Goal: Task Accomplishment & Management: Manage account settings

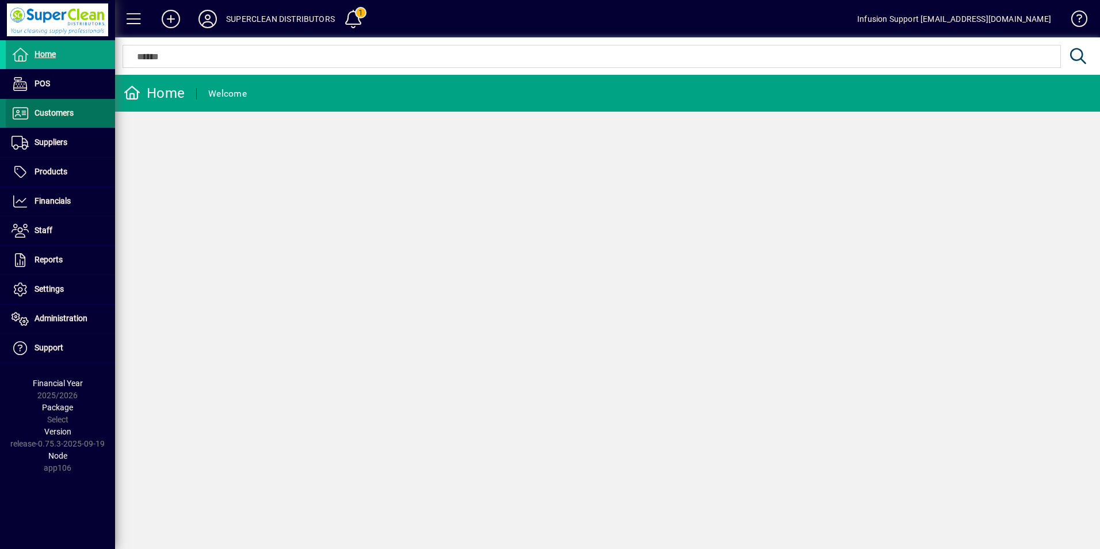
click at [75, 117] on span at bounding box center [60, 114] width 109 height 28
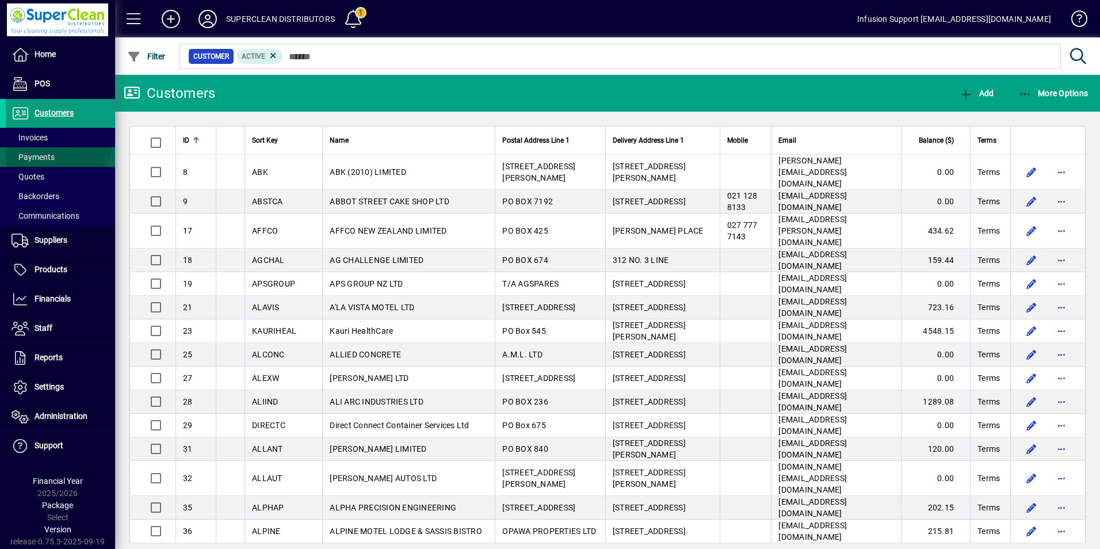
click at [55, 143] on span at bounding box center [60, 157] width 109 height 28
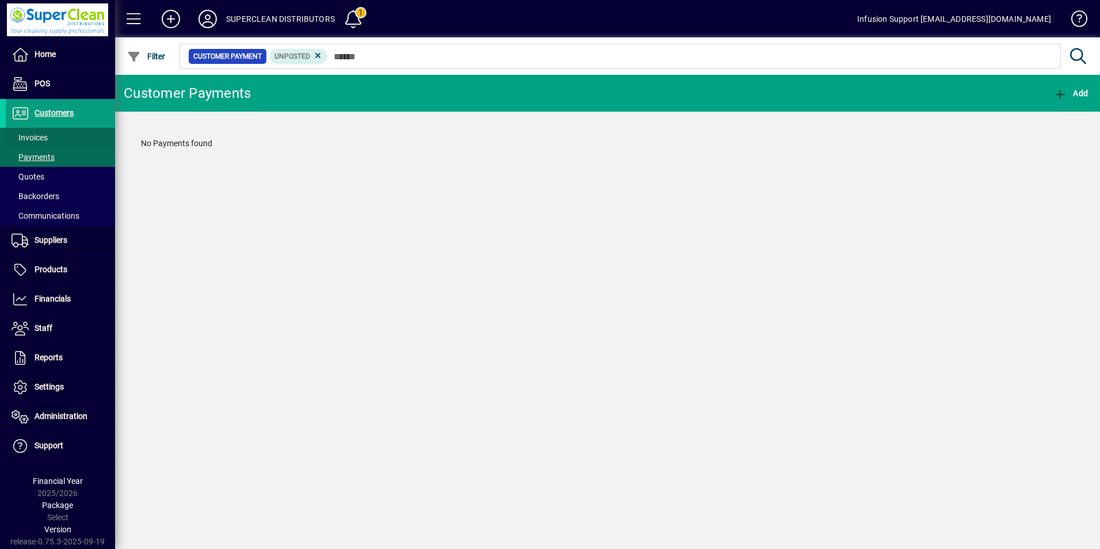
click at [55, 131] on span at bounding box center [60, 138] width 109 height 28
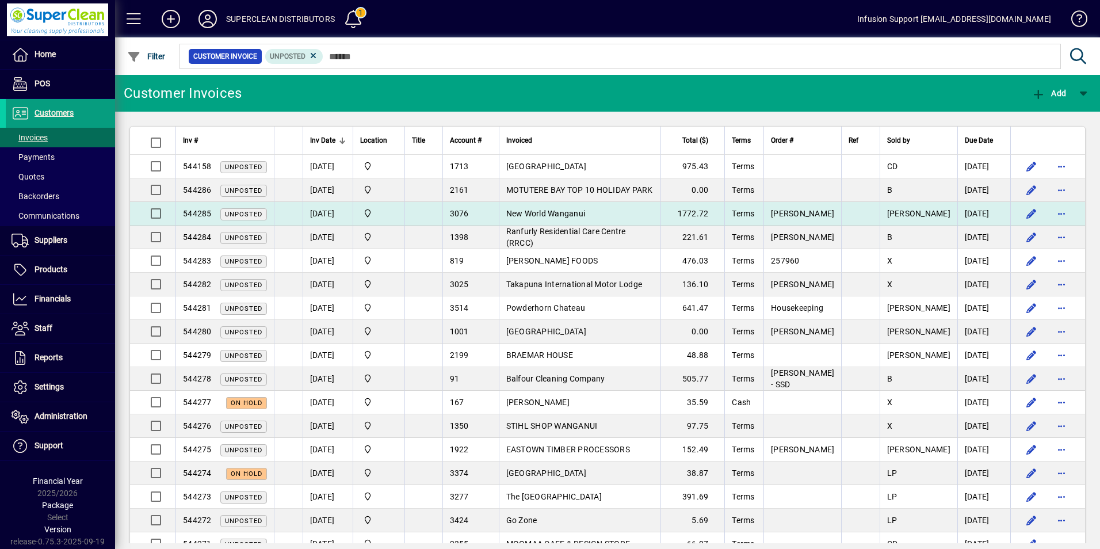
click at [933, 209] on td "[PERSON_NAME]" at bounding box center [919, 214] width 78 height 24
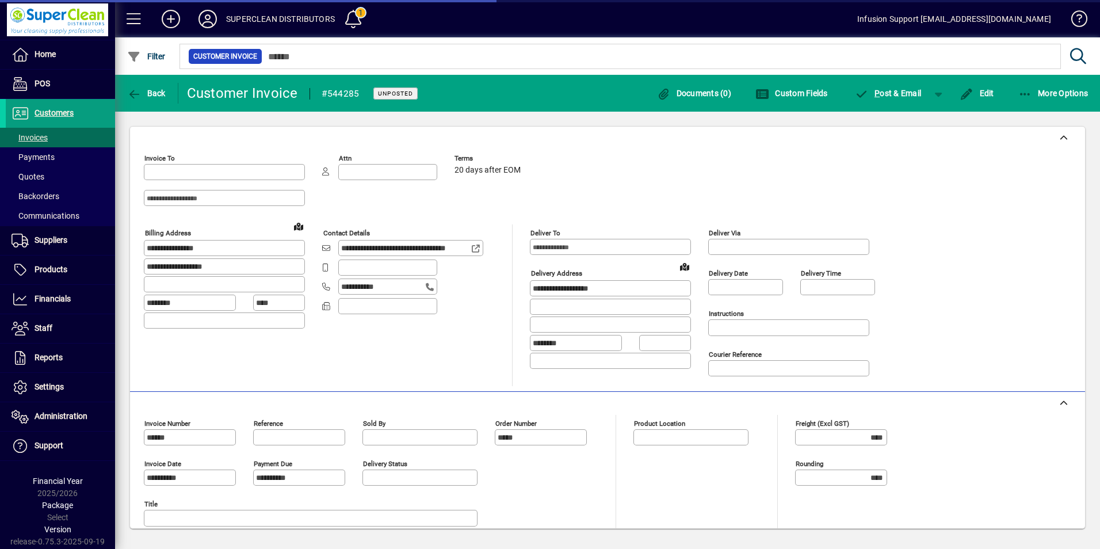
type input "**********"
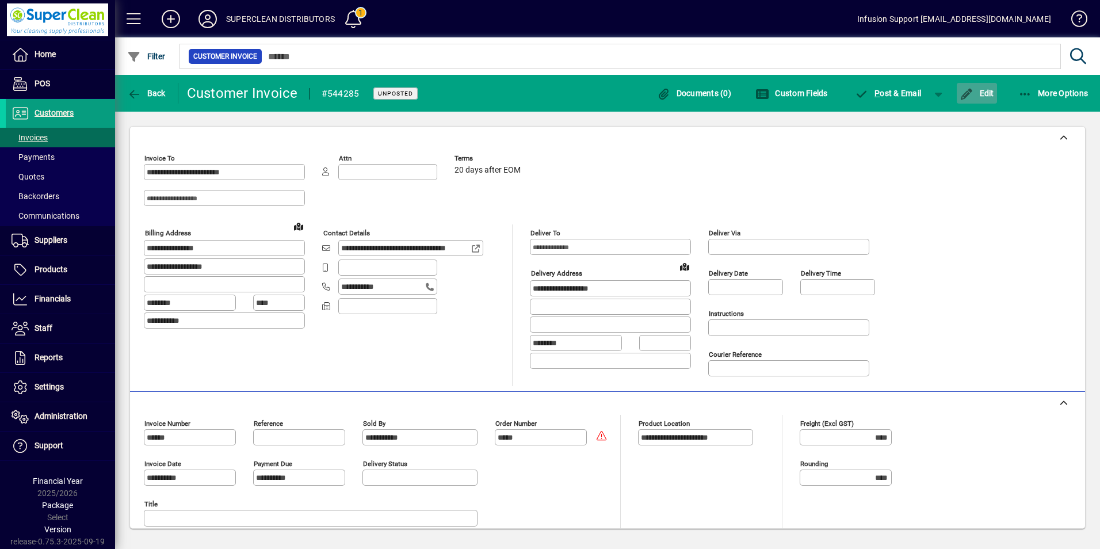
click at [966, 93] on icon "button" at bounding box center [967, 95] width 14 height 12
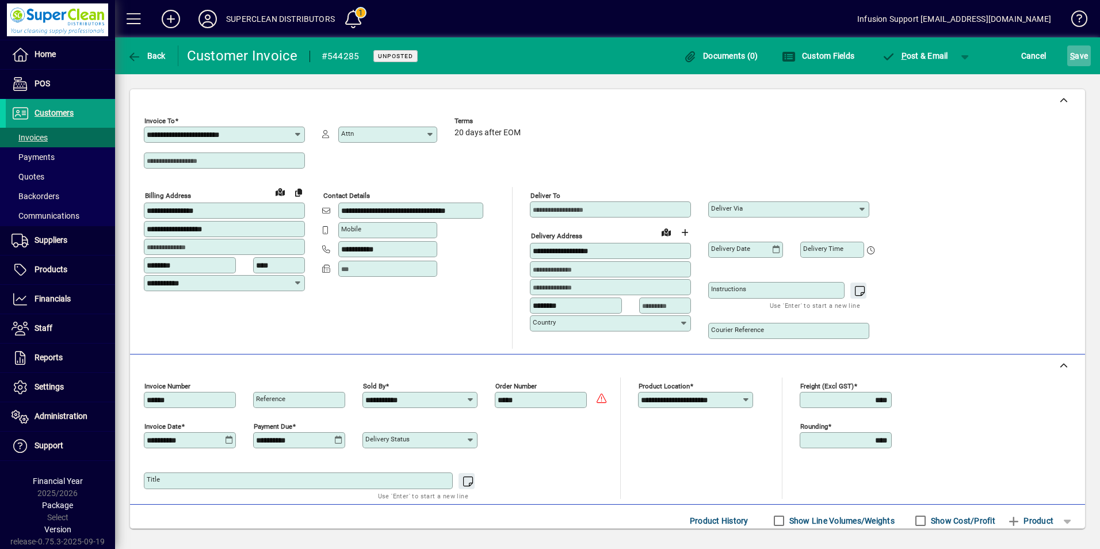
click at [1077, 56] on span "S ave" at bounding box center [1079, 56] width 18 height 18
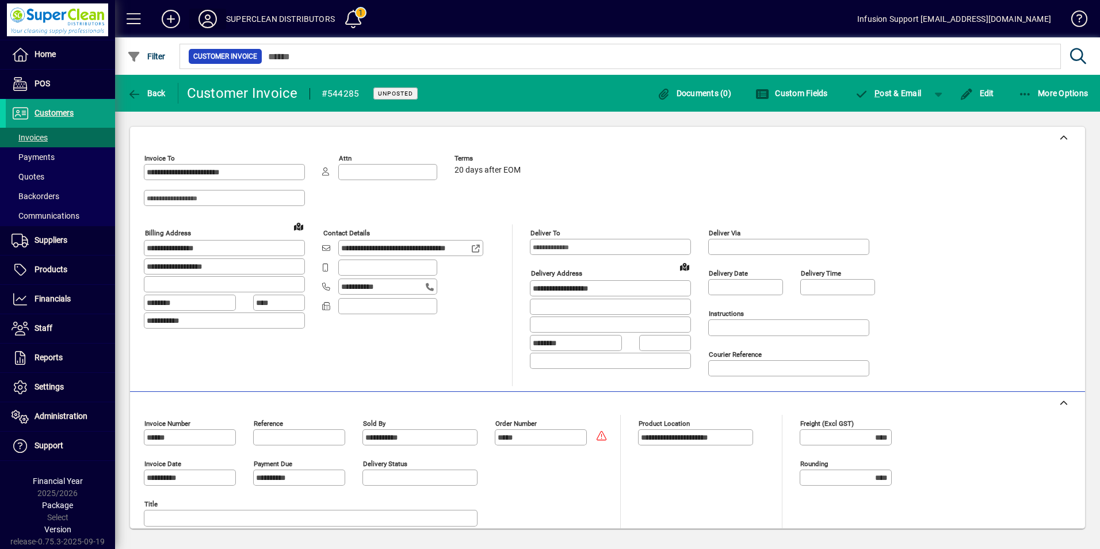
click at [202, 16] on icon at bounding box center [207, 19] width 23 height 18
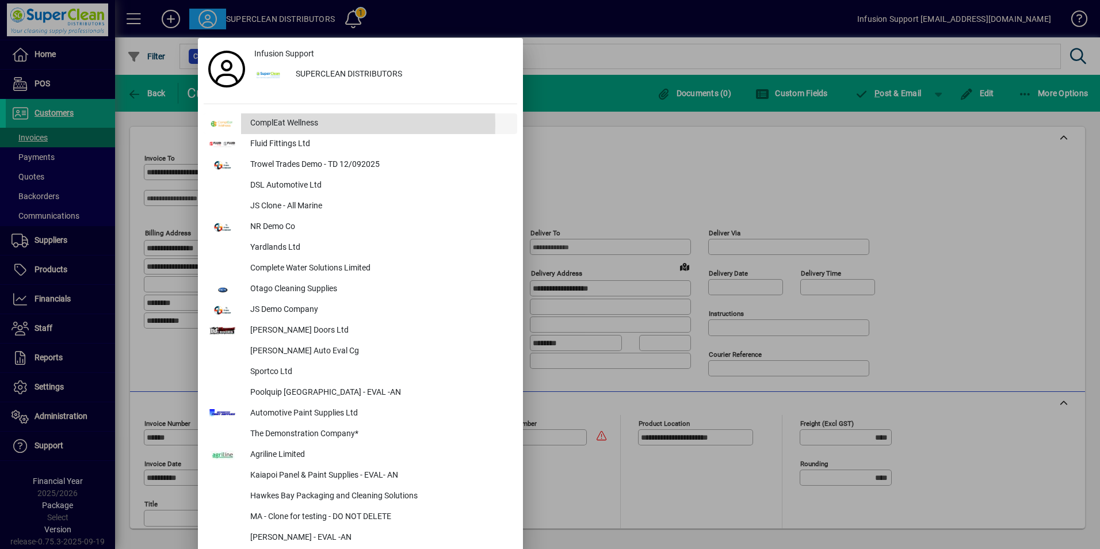
click at [254, 124] on div "ComplEat Wellness" at bounding box center [379, 123] width 276 height 21
